Goal: Understand process/instructions: Learn how to perform a task or action

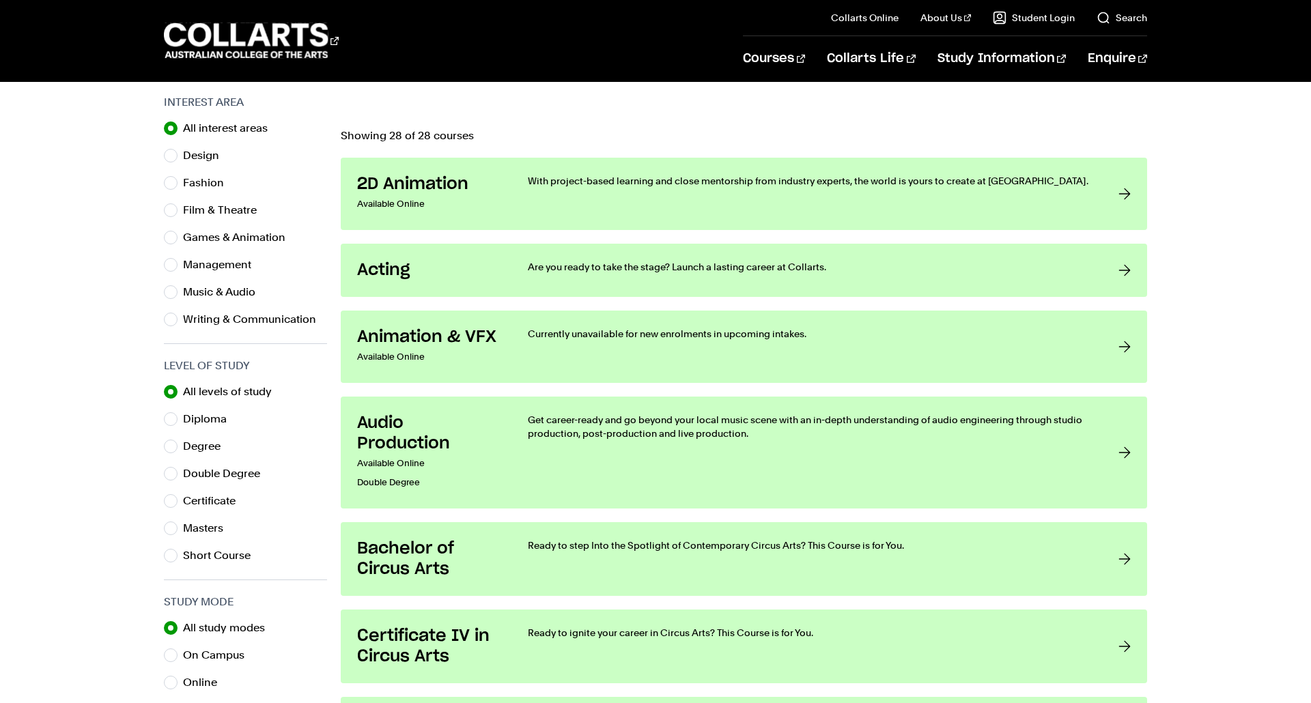
scroll to position [434, 0]
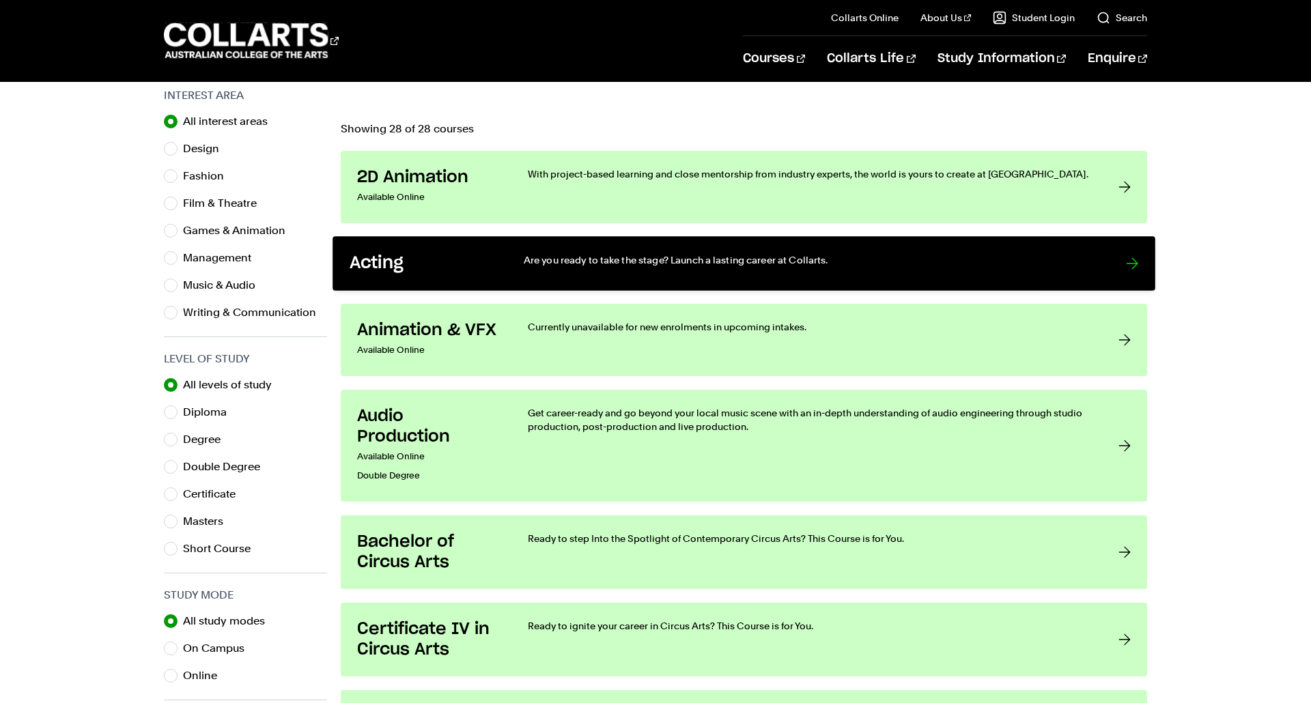
click at [738, 265] on p "Are you ready to take the stage? Launch a lasting career at Collarts." at bounding box center [811, 260] width 574 height 14
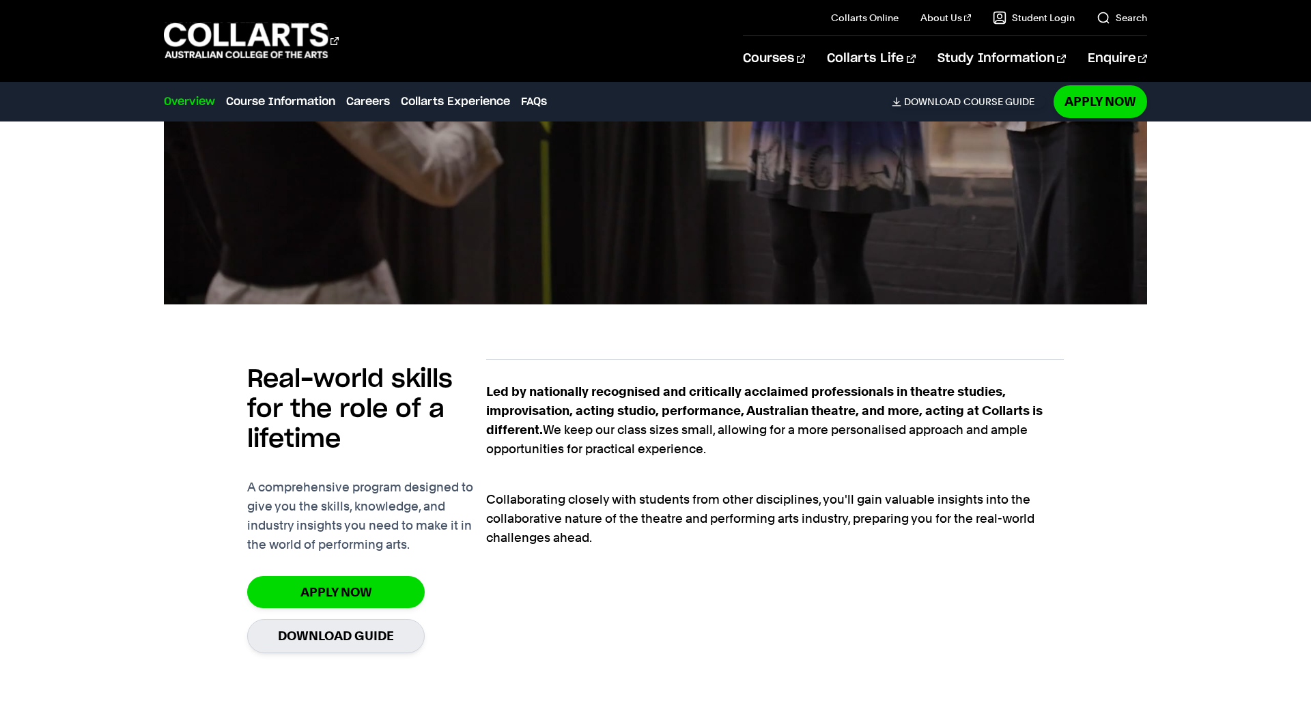
scroll to position [728, 0]
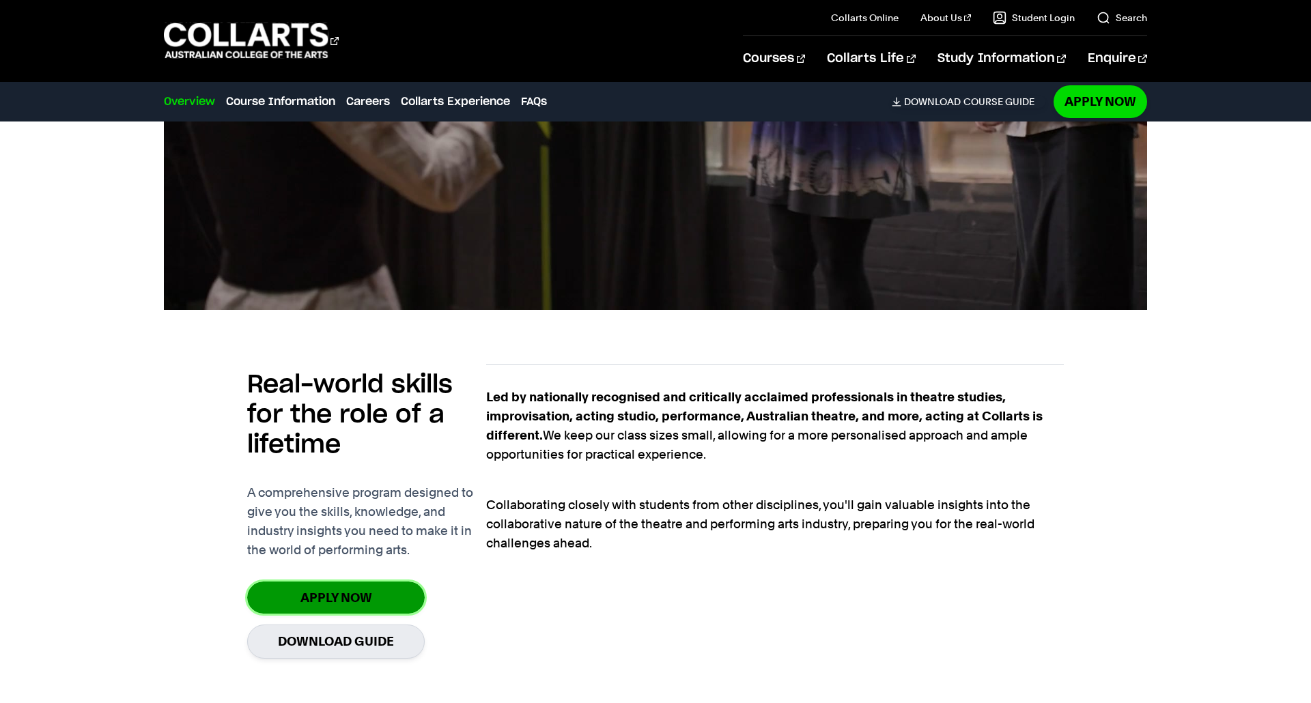
click at [335, 595] on link "Apply Now" at bounding box center [336, 598] width 178 height 32
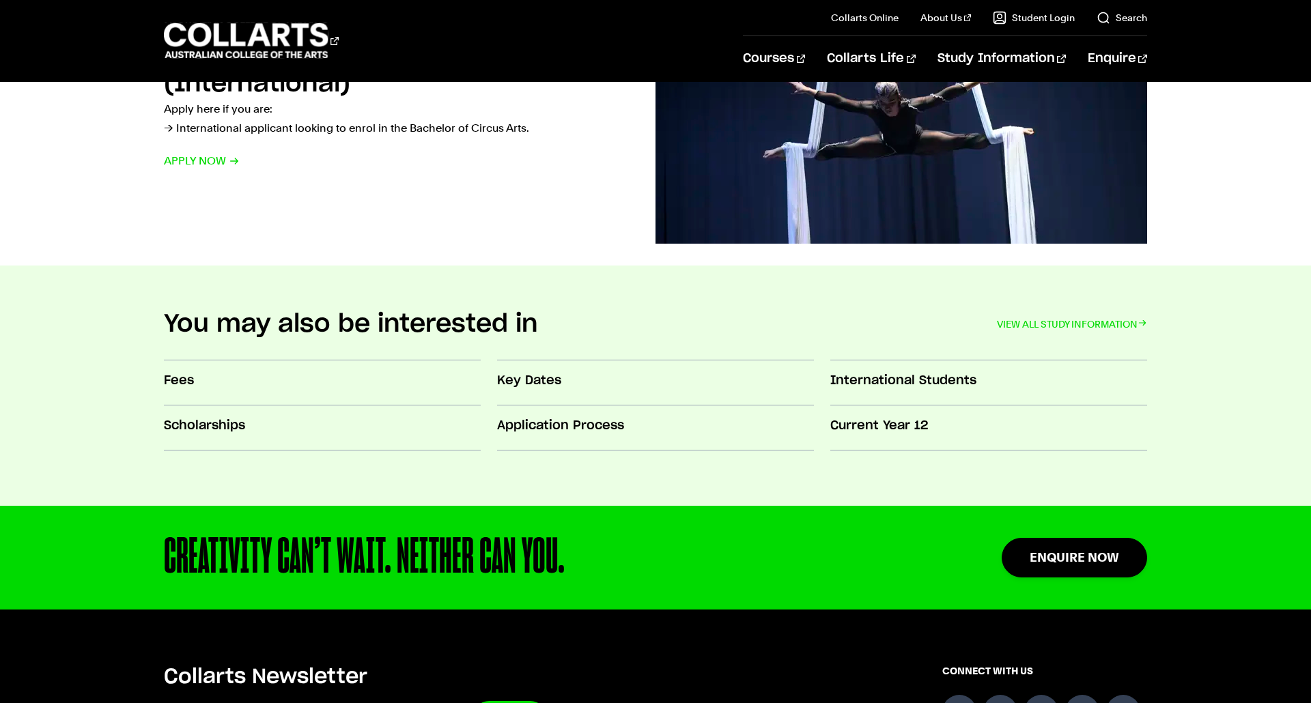
scroll to position [1207, 0]
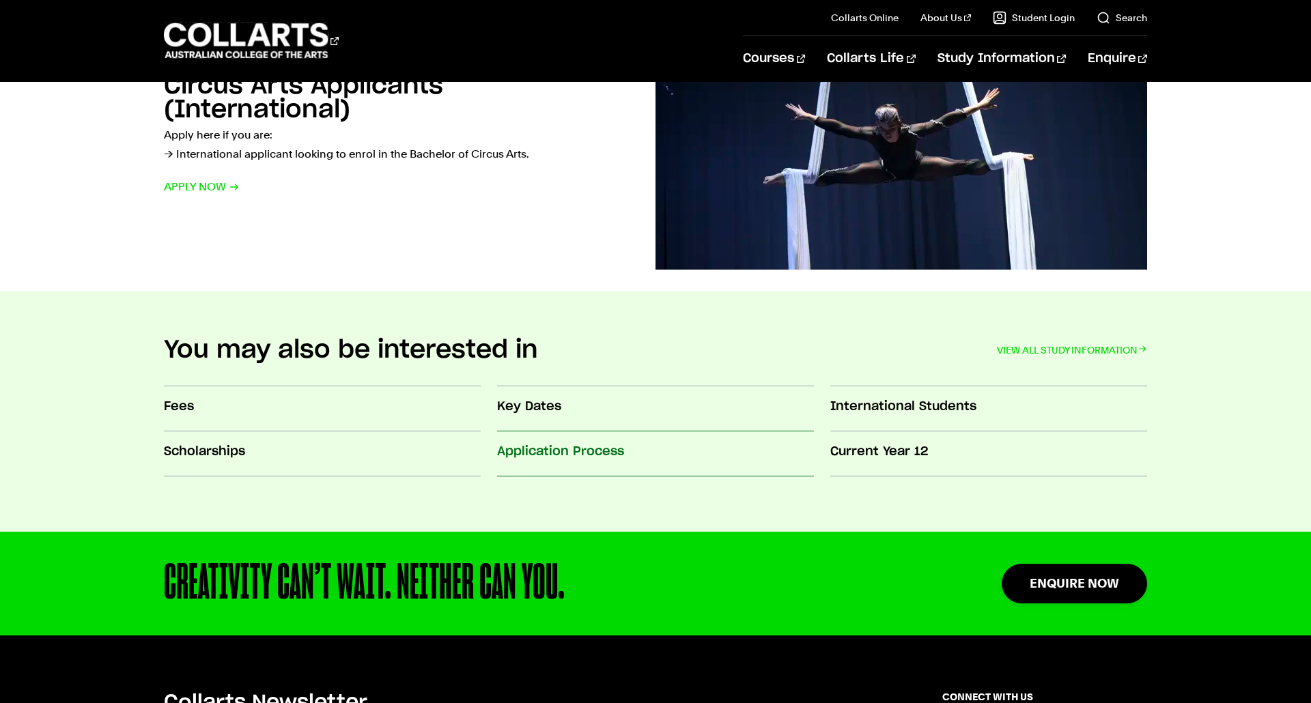
click at [541, 447] on h3 "Application Process" at bounding box center [655, 452] width 317 height 18
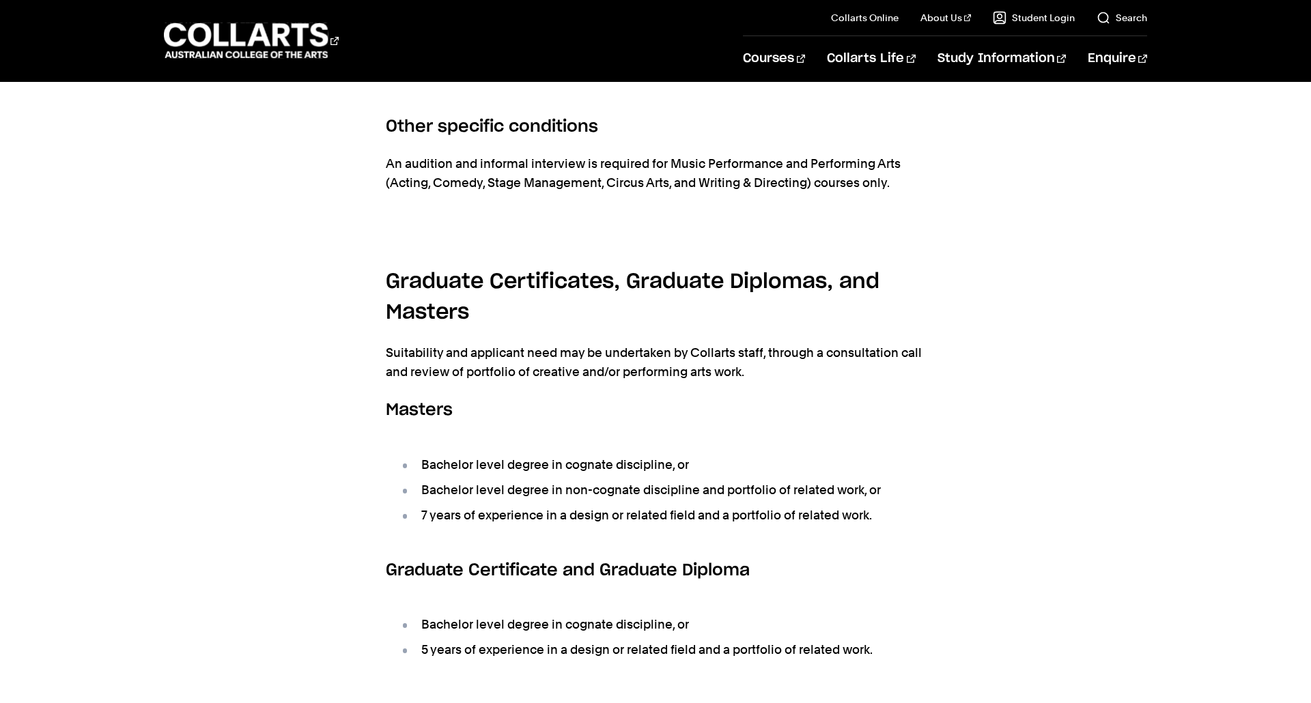
scroll to position [1812, 0]
